Goal: Navigation & Orientation: Find specific page/section

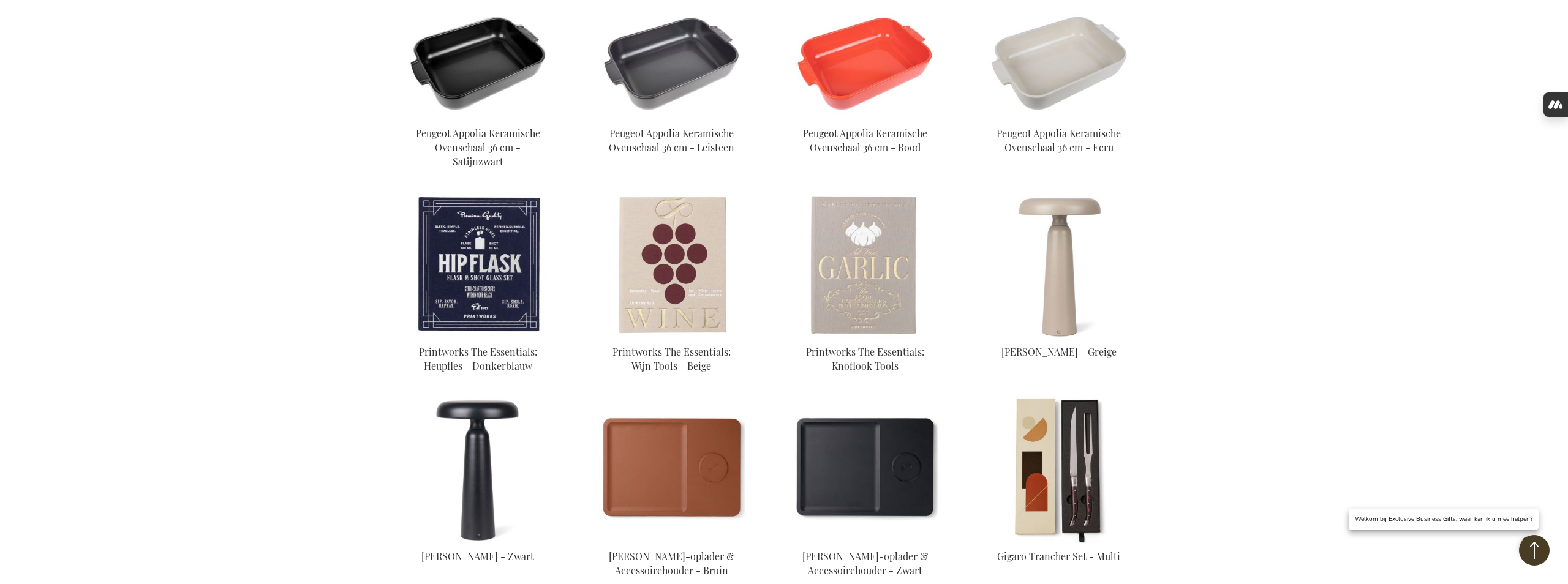
scroll to position [573, 0]
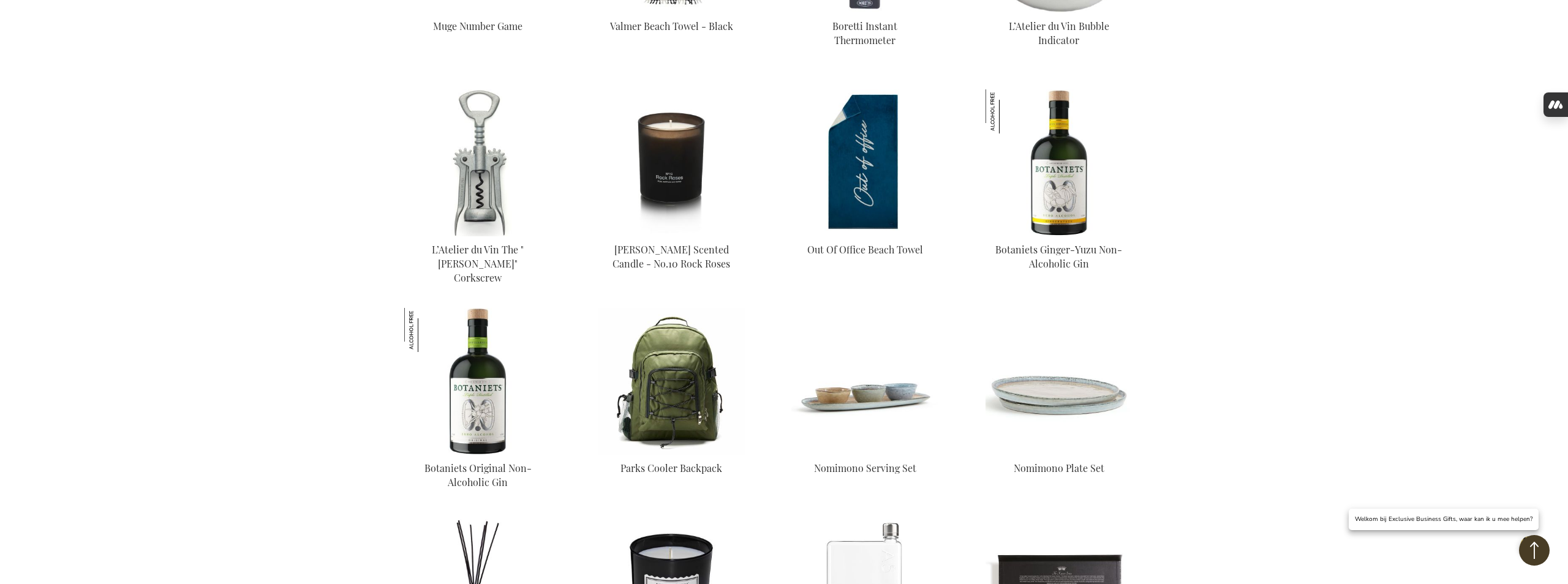
scroll to position [3055, 0]
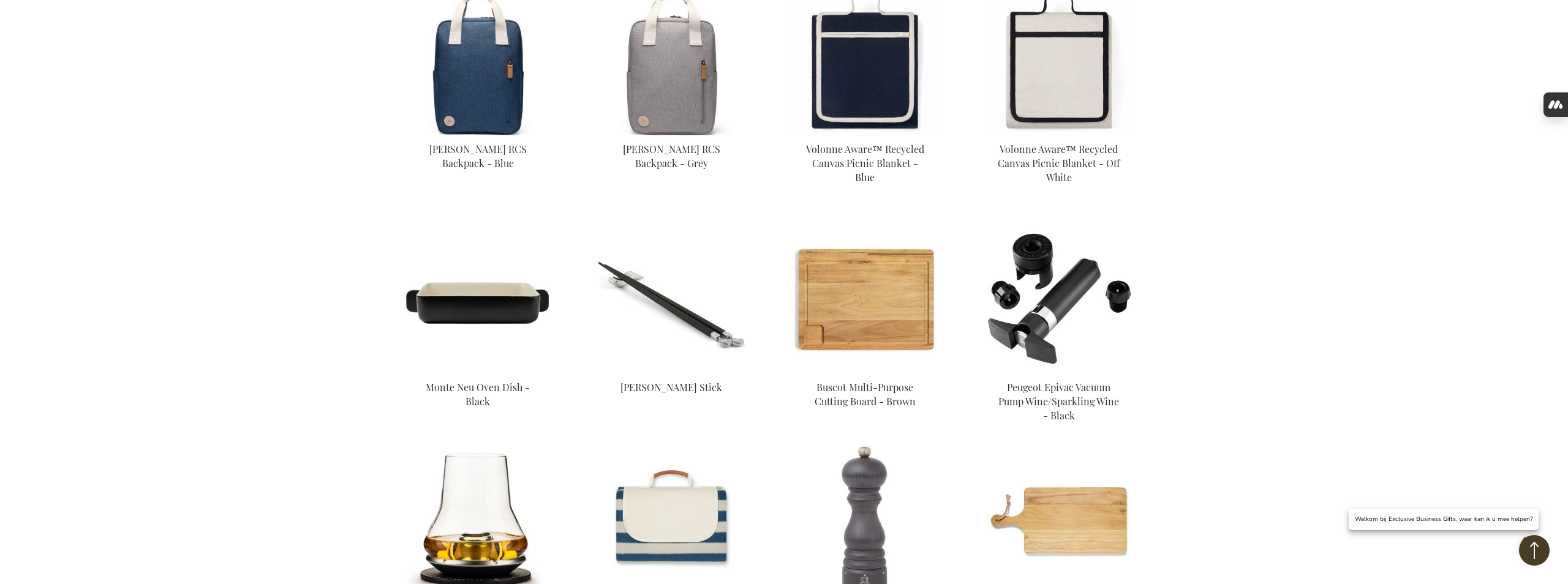
scroll to position [2239, 0]
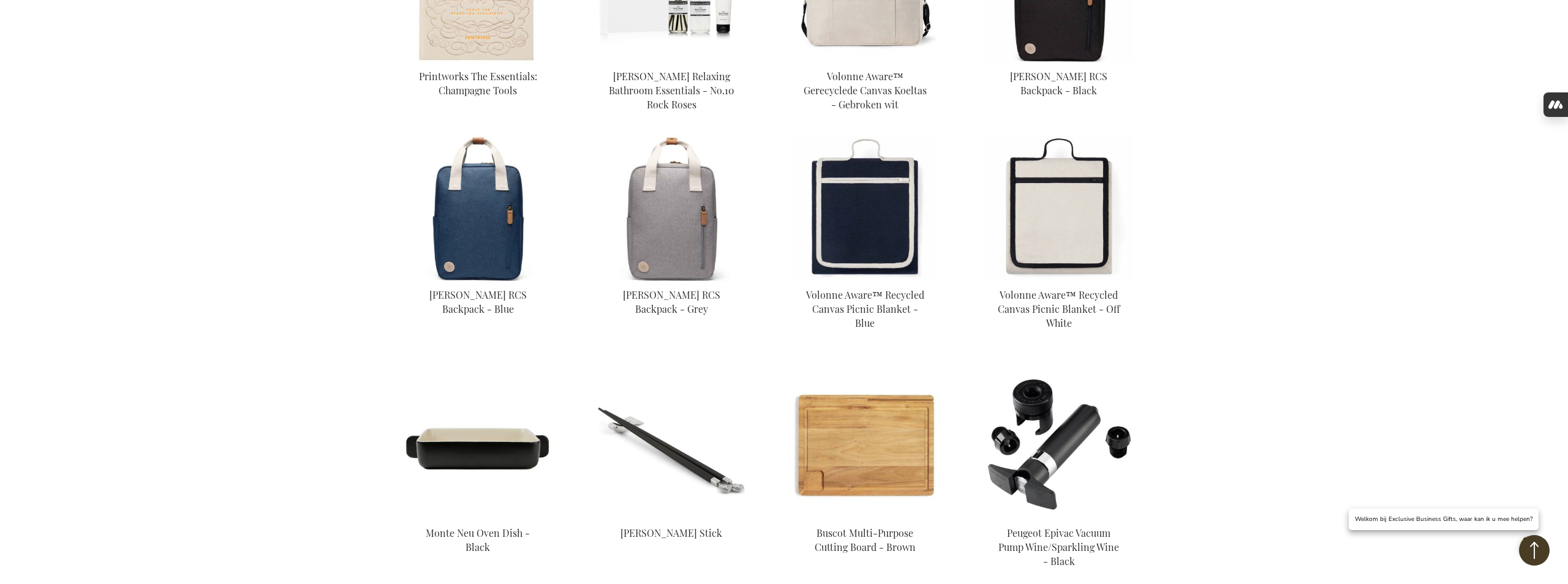
scroll to position [2091, 0]
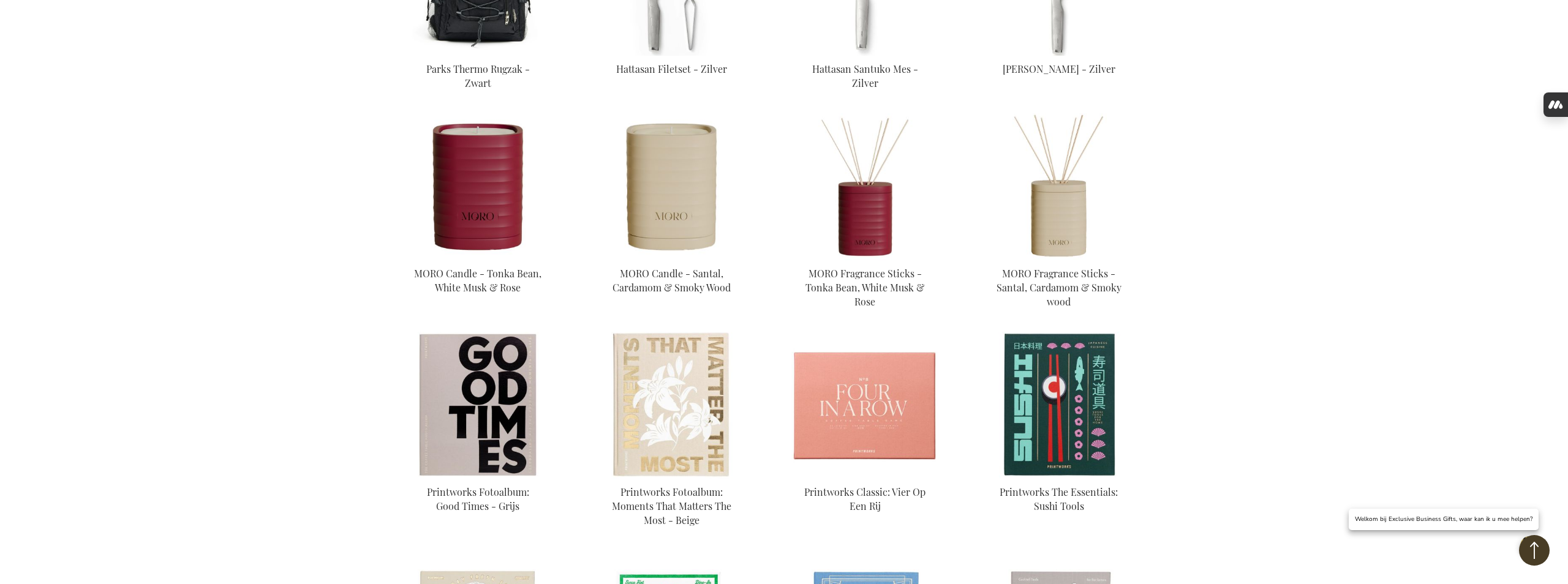
scroll to position [1194, 0]
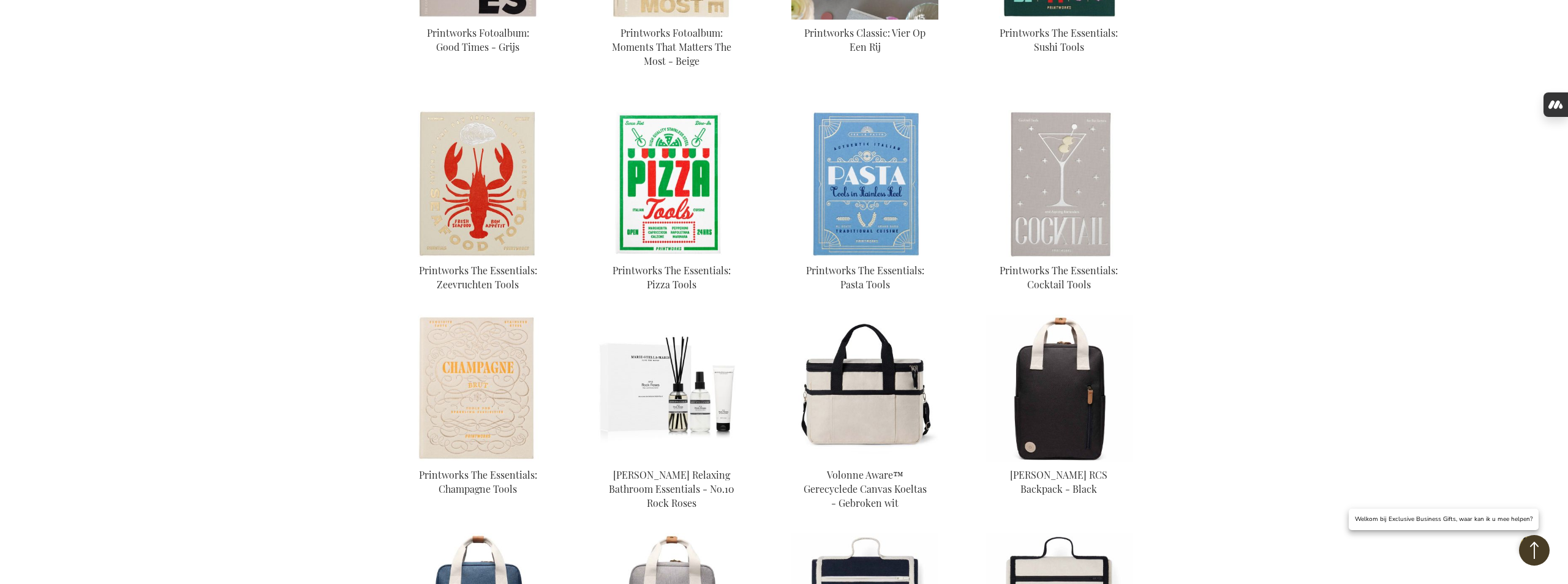
scroll to position [1698, 0]
